Goal: Check status: Check status

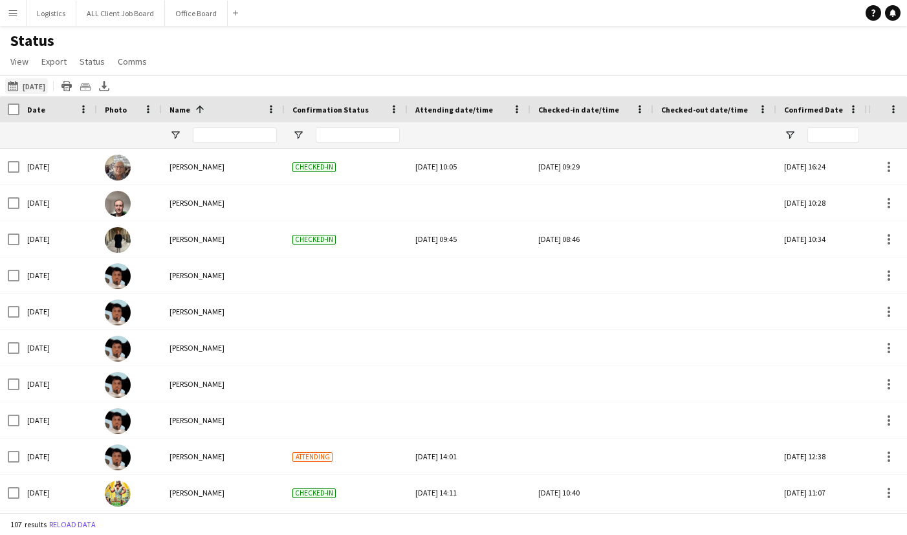
click at [23, 91] on button "[DATE] to [DATE] [DATE]" at bounding box center [26, 86] width 43 height 16
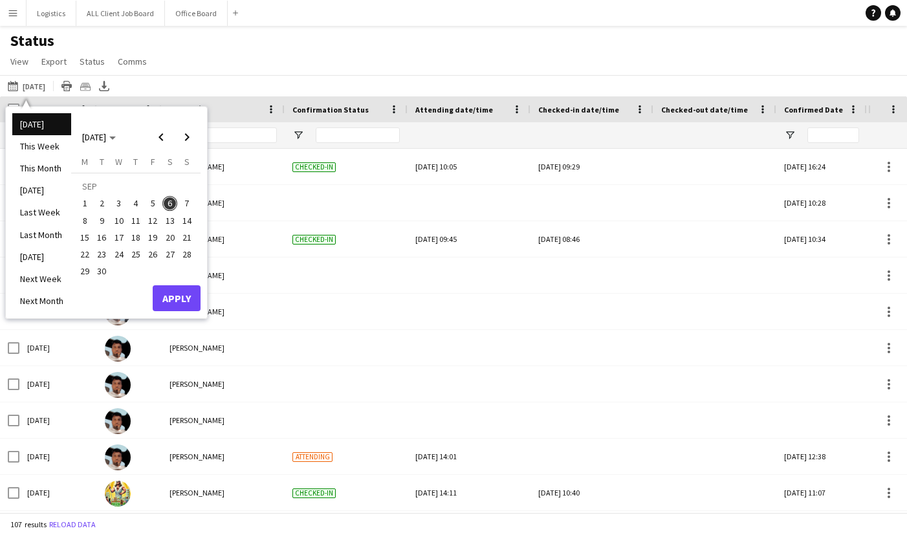
click at [153, 205] on span "5" at bounding box center [153, 204] width 16 height 16
click at [182, 299] on button "Apply" at bounding box center [177, 298] width 48 height 26
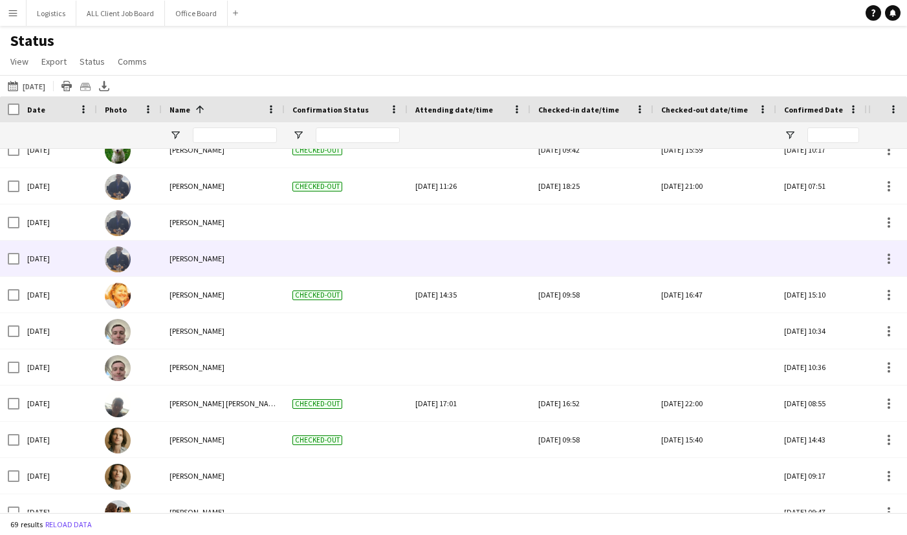
scroll to position [433, 0]
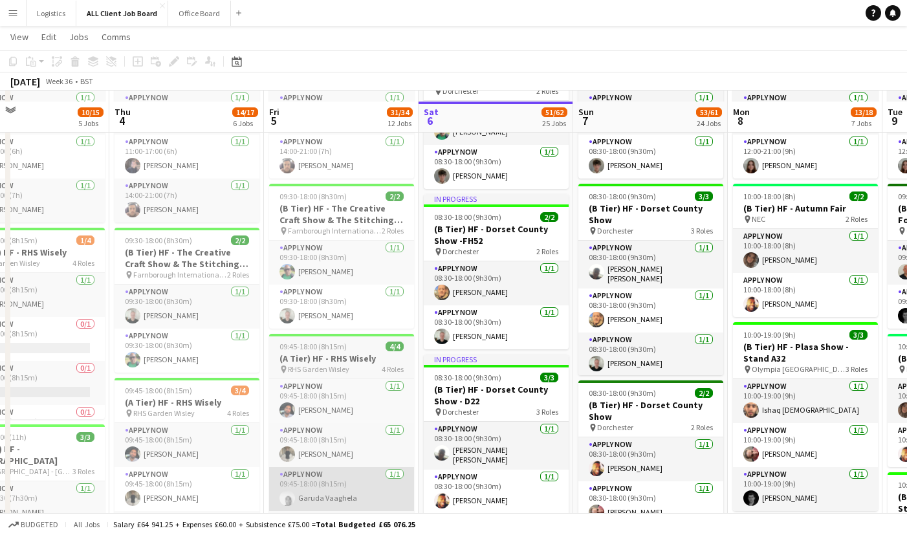
scroll to position [598, 0]
